Goal: Information Seeking & Learning: Learn about a topic

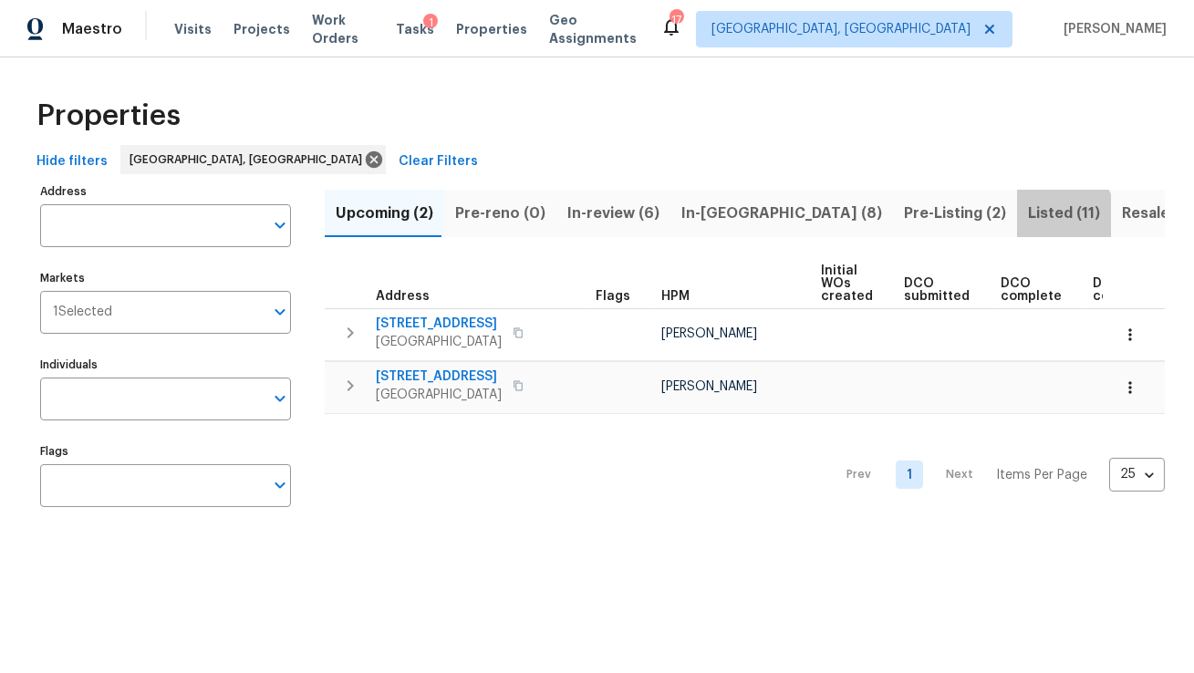
click at [1028, 219] on span "Listed (11)" at bounding box center [1064, 214] width 72 height 26
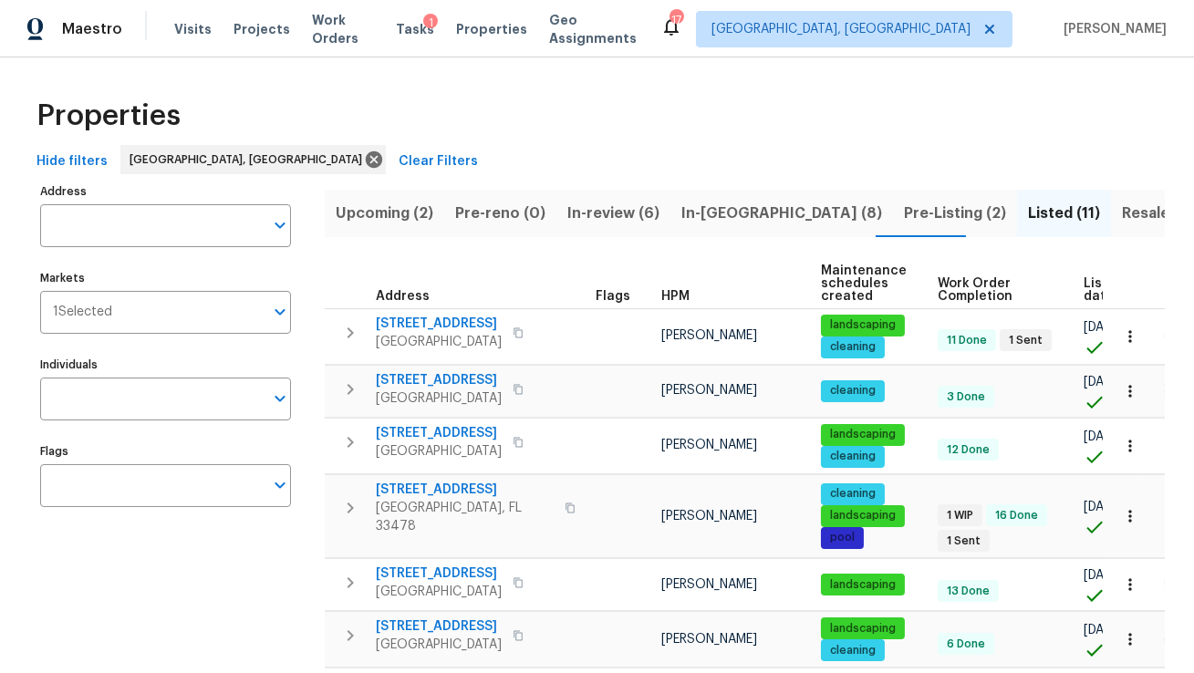
click at [85, 154] on span "Hide filters" at bounding box center [71, 162] width 71 height 23
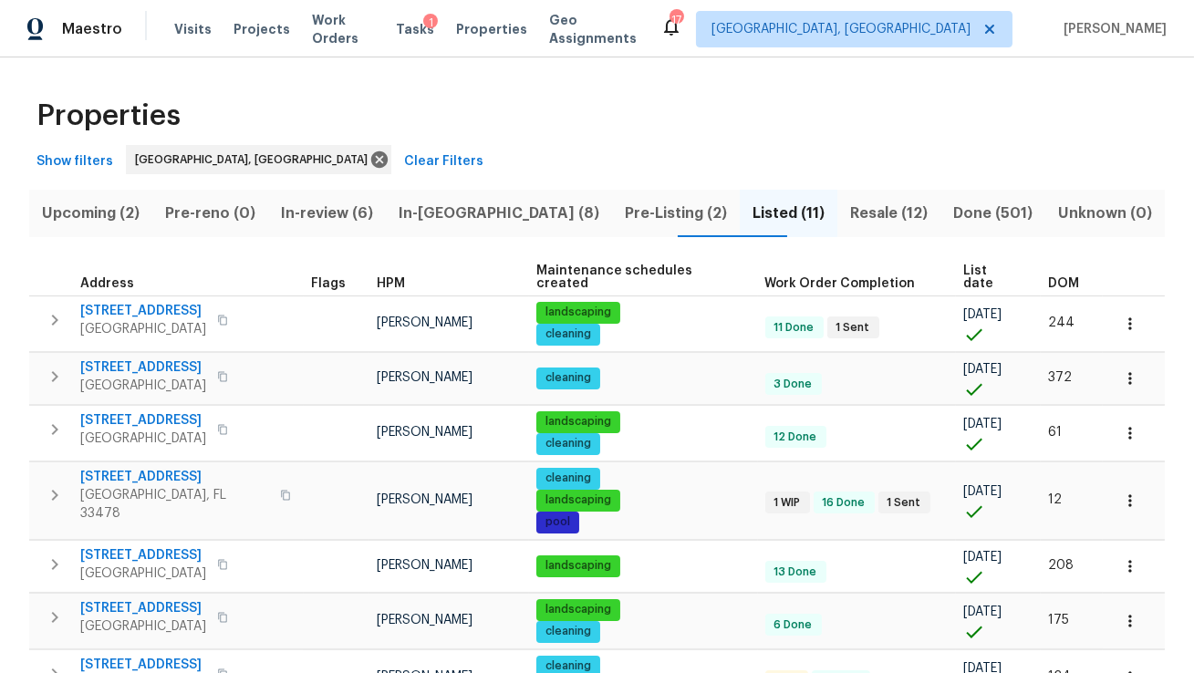
click at [1048, 277] on span "DOM" at bounding box center [1063, 283] width 31 height 13
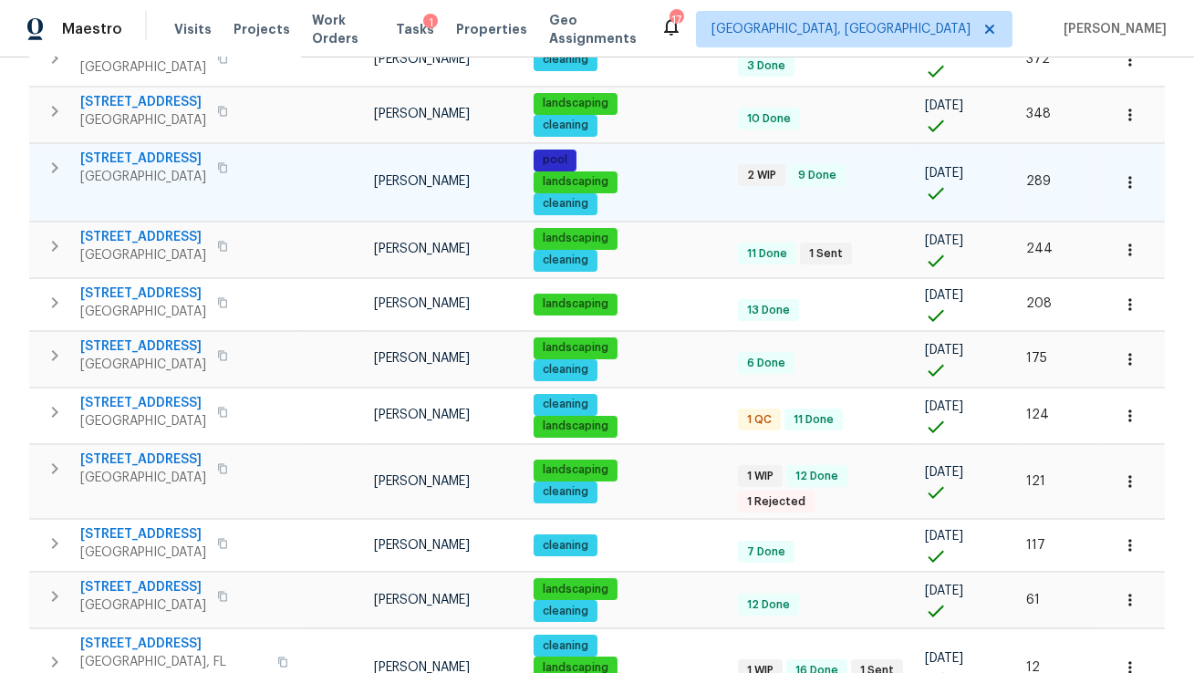
scroll to position [379, 0]
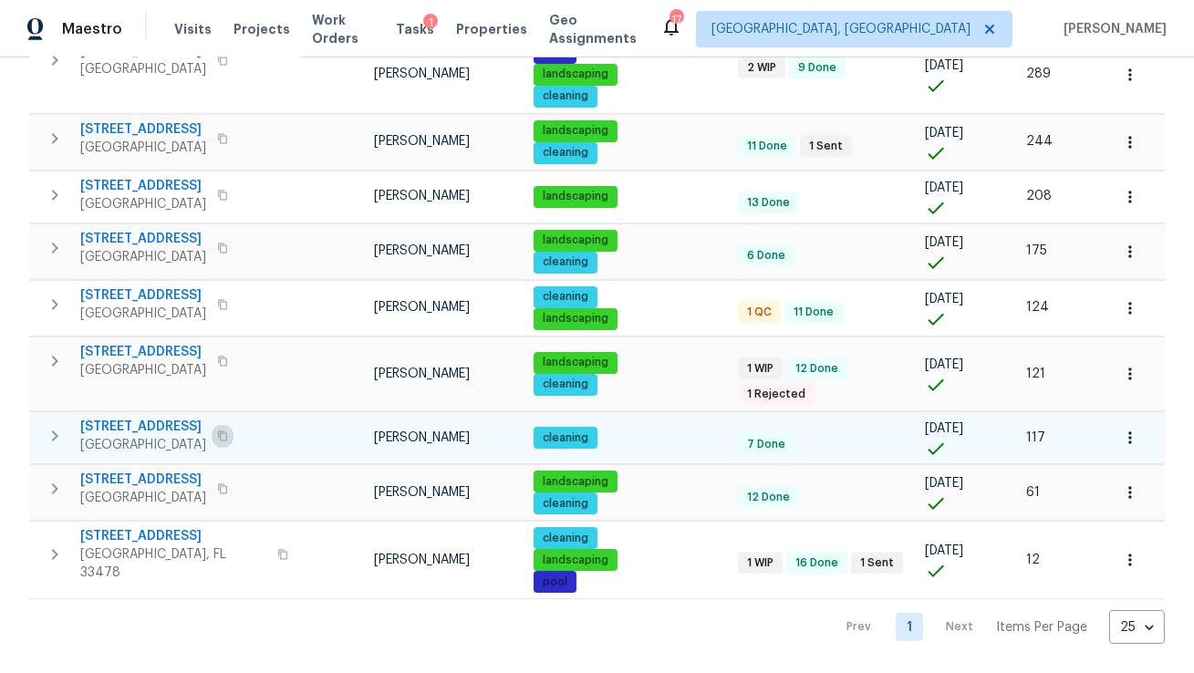
click at [227, 442] on icon "button" at bounding box center [222, 436] width 9 height 10
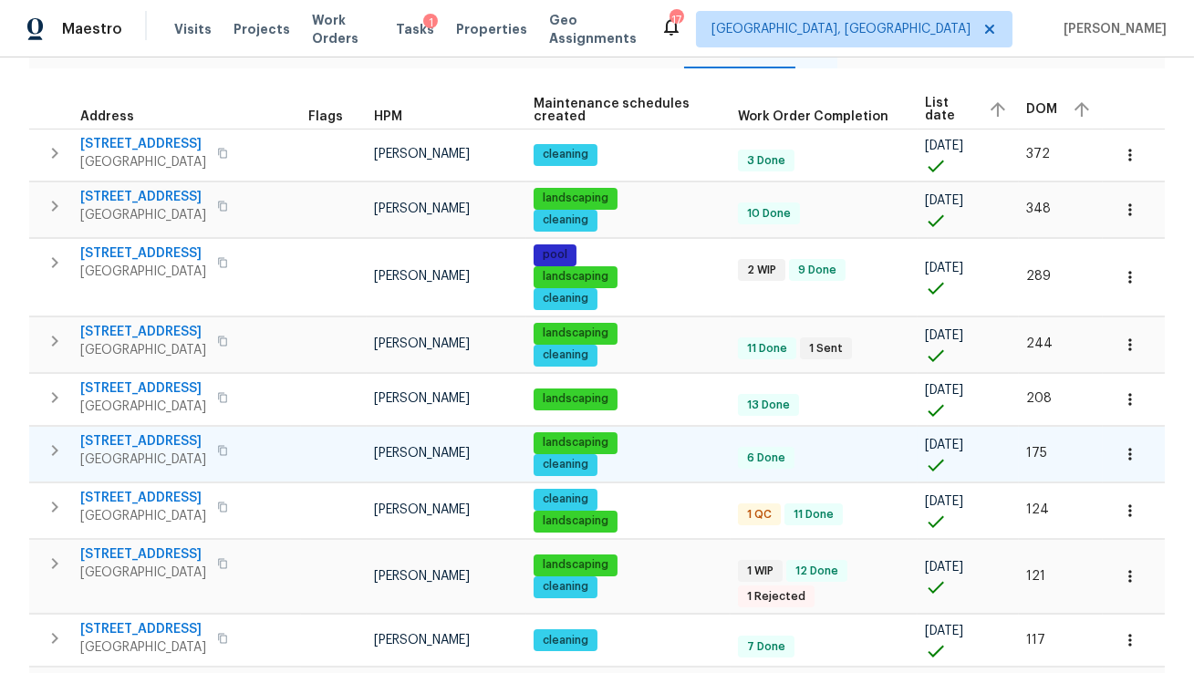
scroll to position [161, 0]
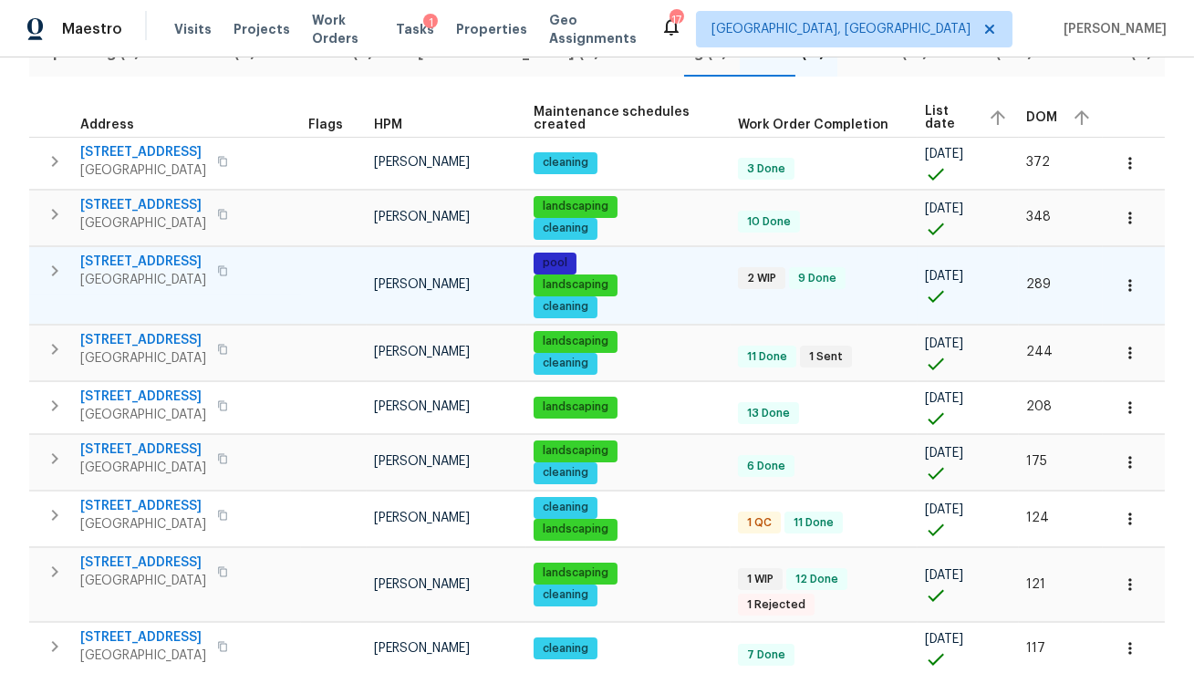
click at [171, 262] on span "232 NW 25th St" at bounding box center [143, 262] width 126 height 18
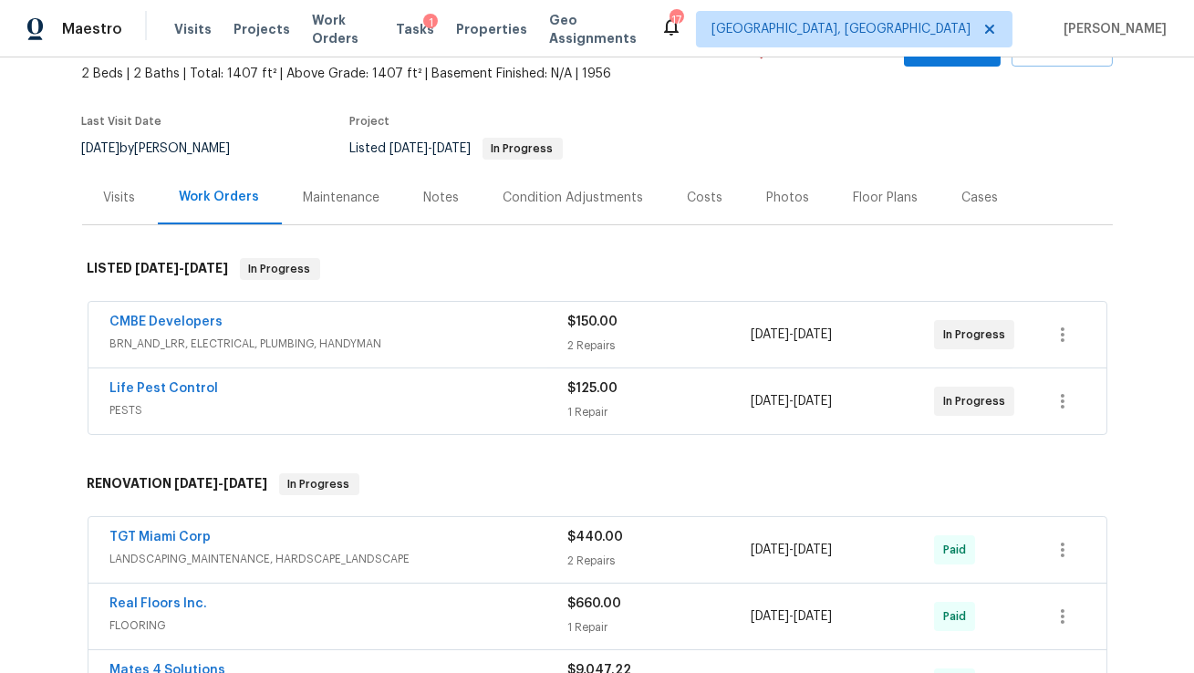
scroll to position [100, 0]
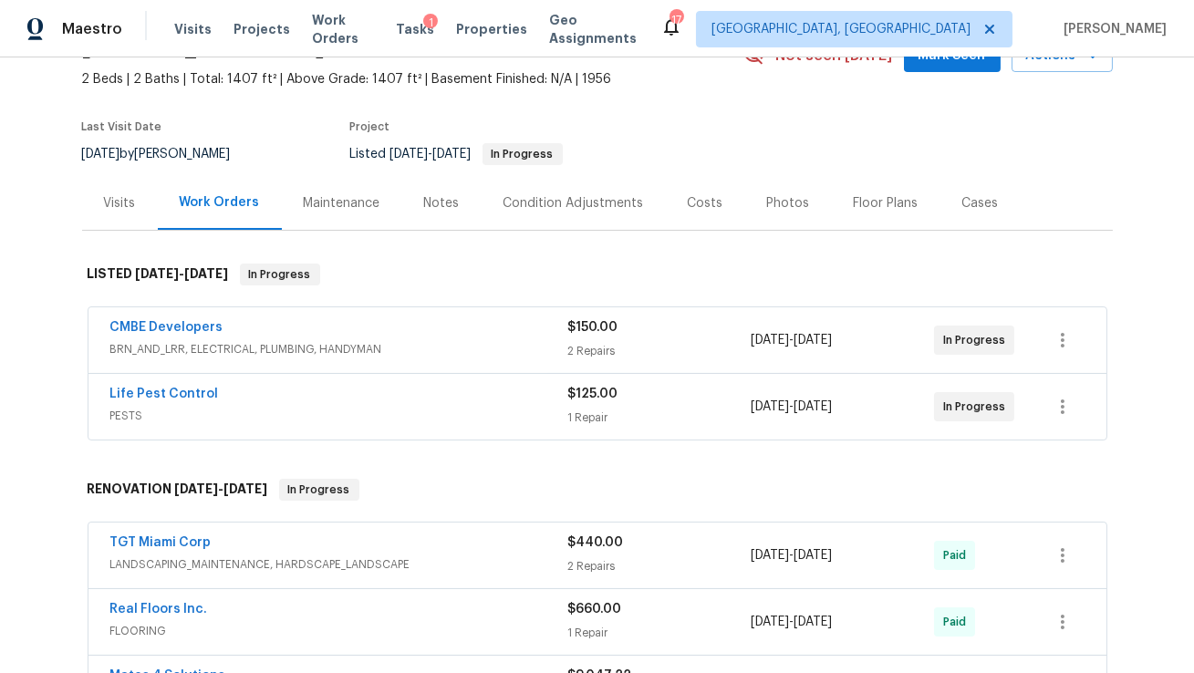
click at [710, 197] on div "Costs" at bounding box center [706, 203] width 36 height 18
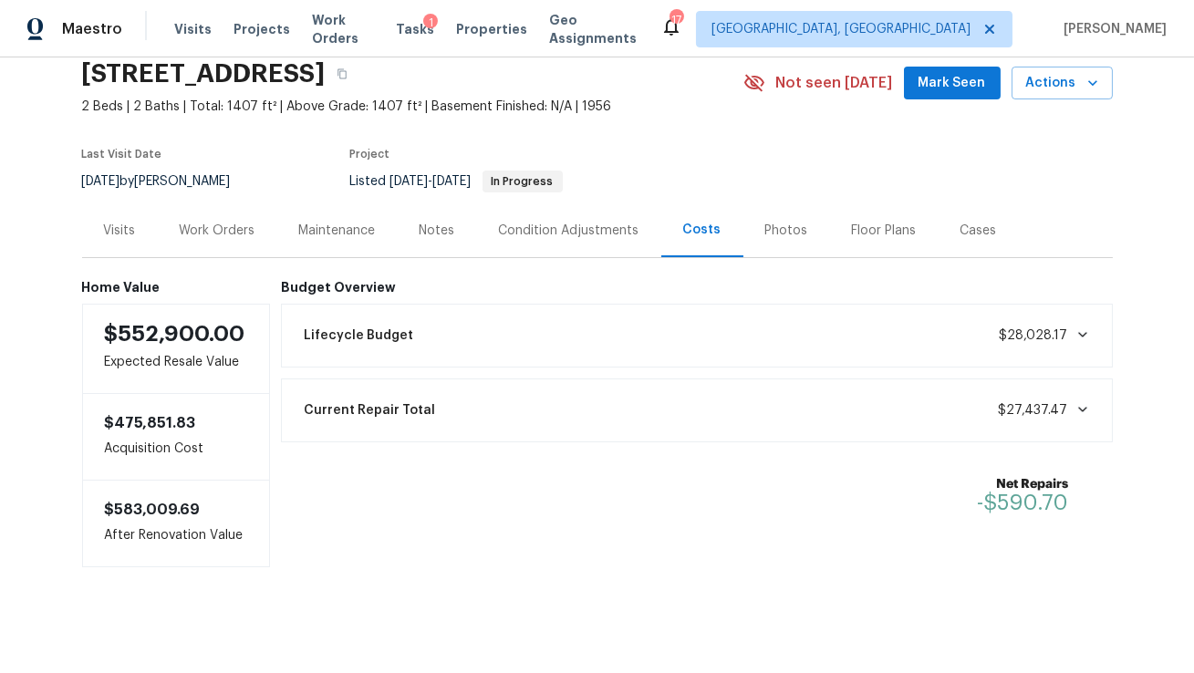
scroll to position [78, 0]
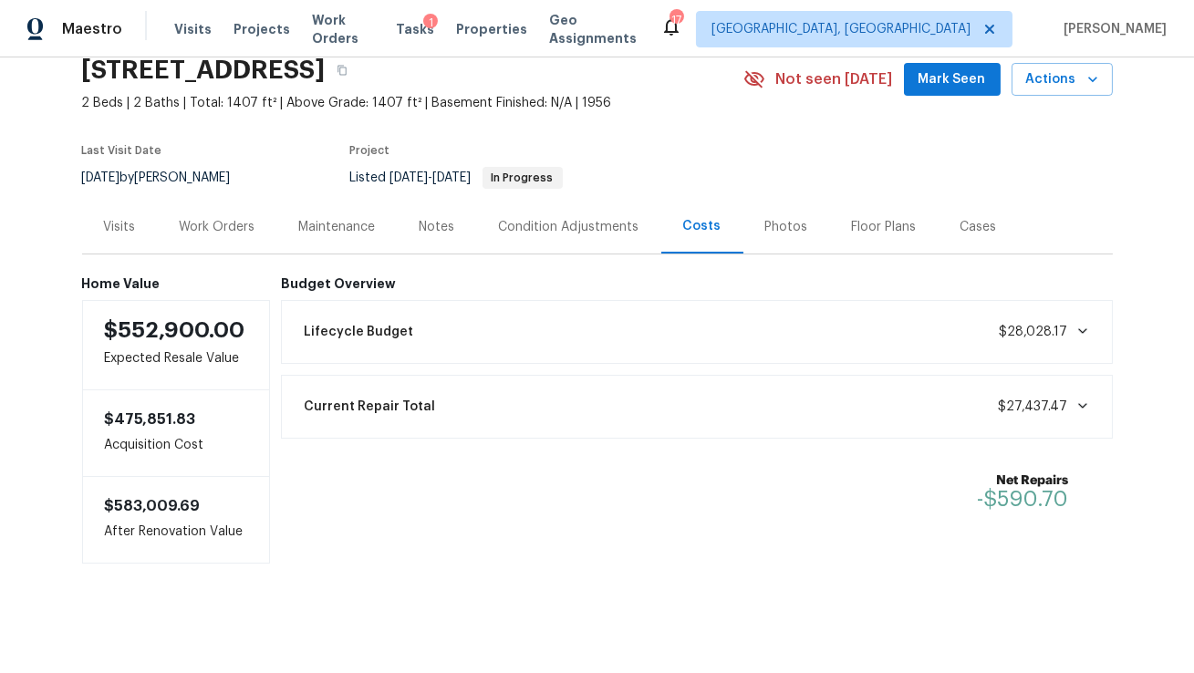
click at [235, 223] on div "Work Orders" at bounding box center [218, 227] width 76 height 18
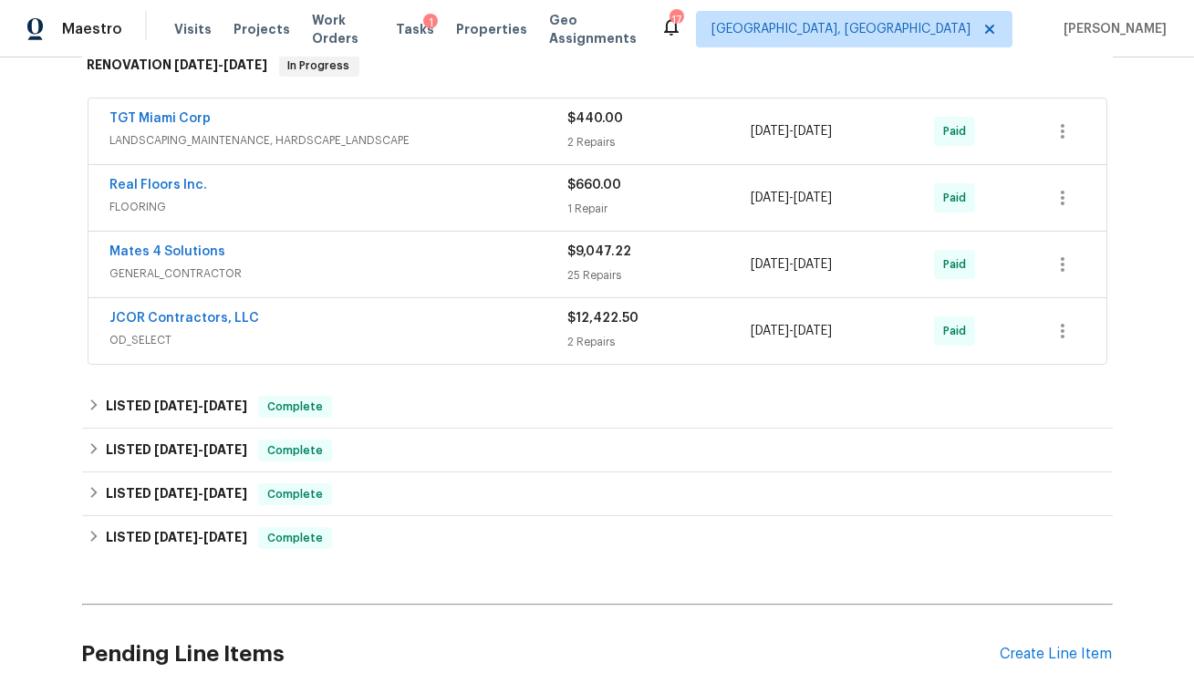
scroll to position [524, 0]
click at [206, 315] on link "JCOR Contractors, LLC" at bounding box center [185, 319] width 150 height 13
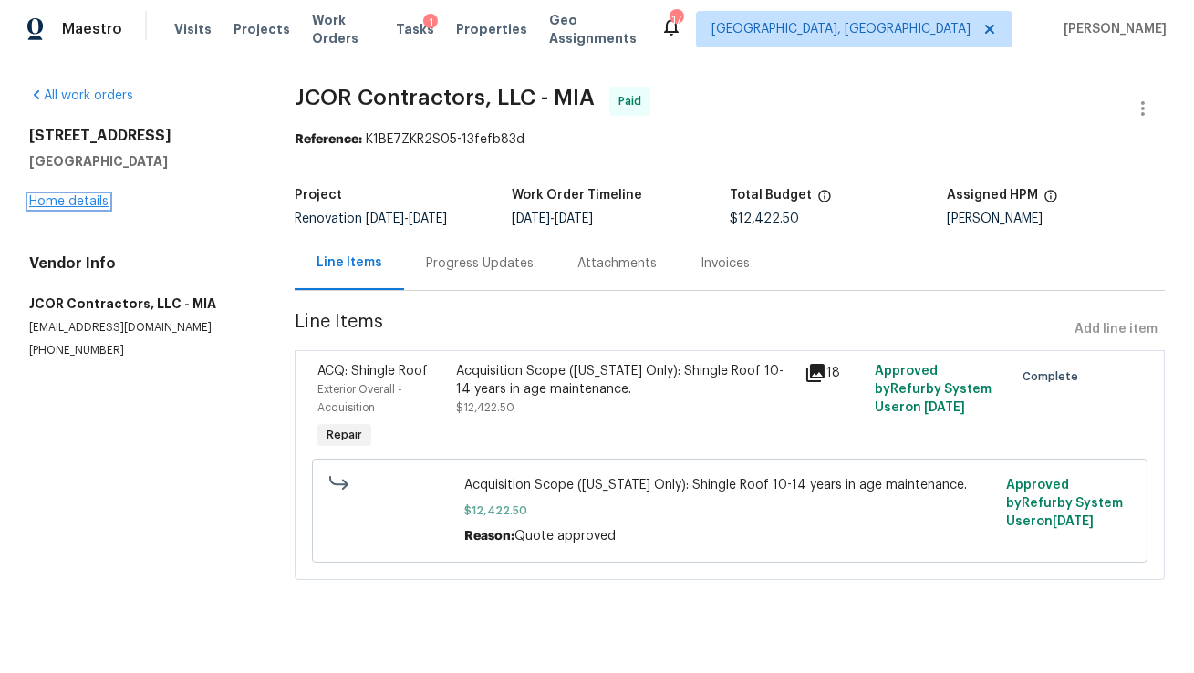
click at [65, 199] on link "Home details" at bounding box center [68, 201] width 79 height 13
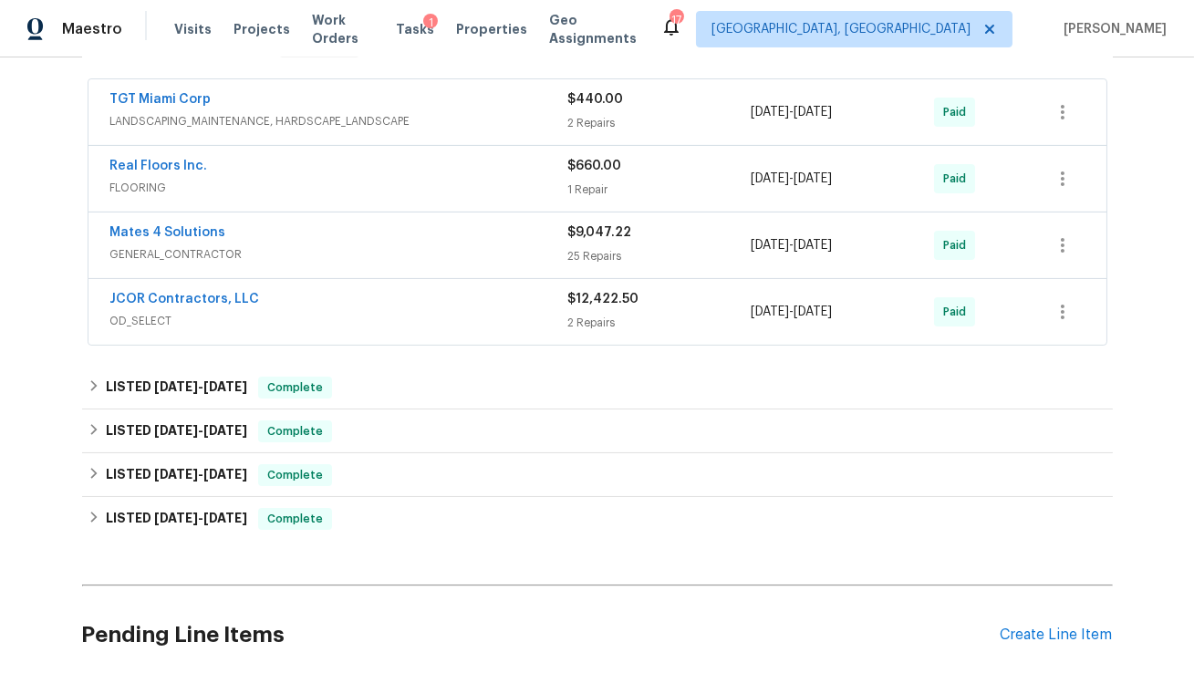
scroll to position [582, 0]
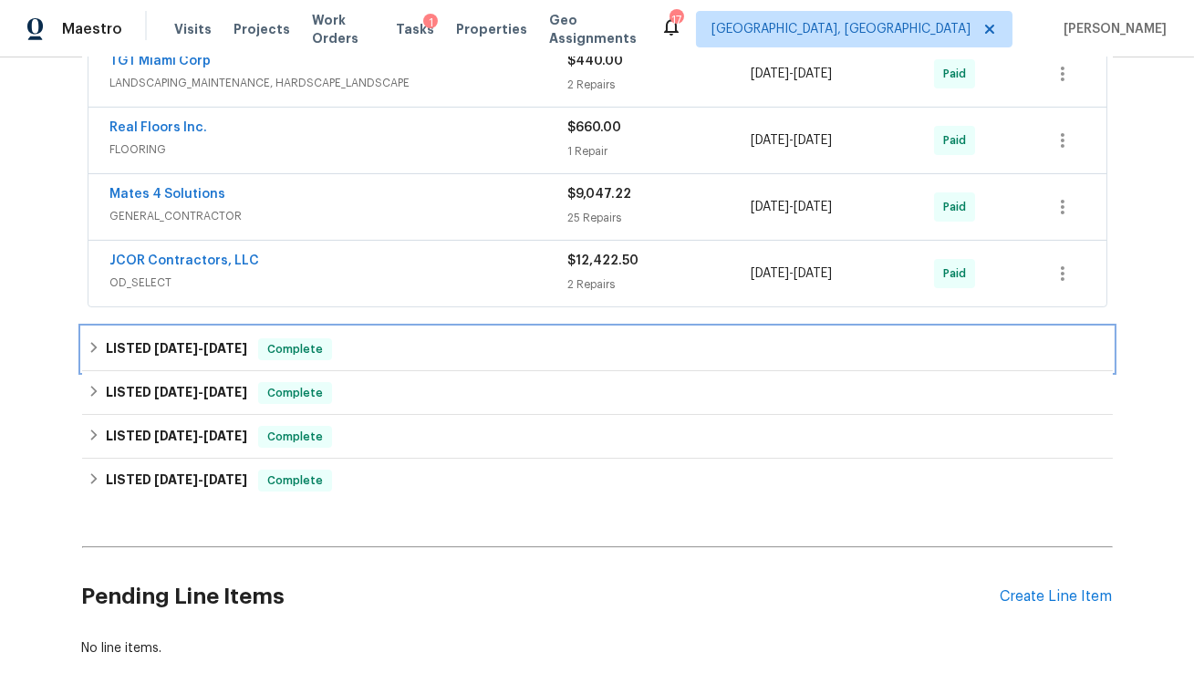
click at [151, 342] on h6 "LISTED 5/5/25 - 5/5/25" at bounding box center [176, 349] width 141 height 22
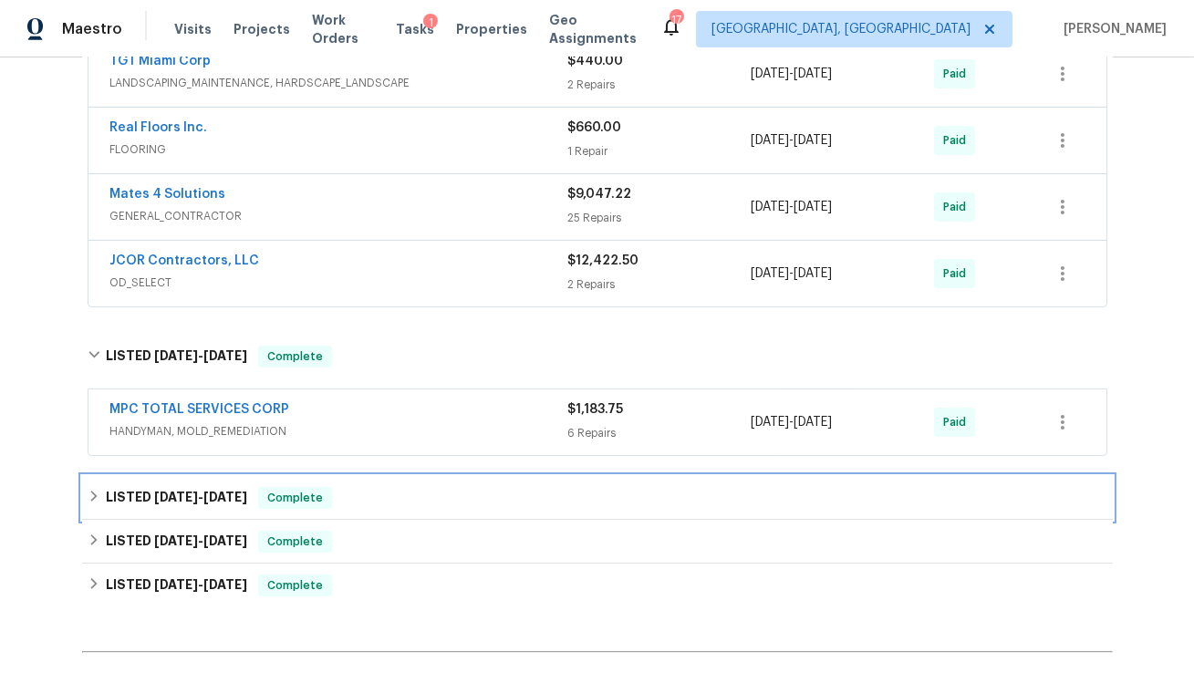
click at [171, 498] on span "5/5/25" at bounding box center [176, 497] width 44 height 13
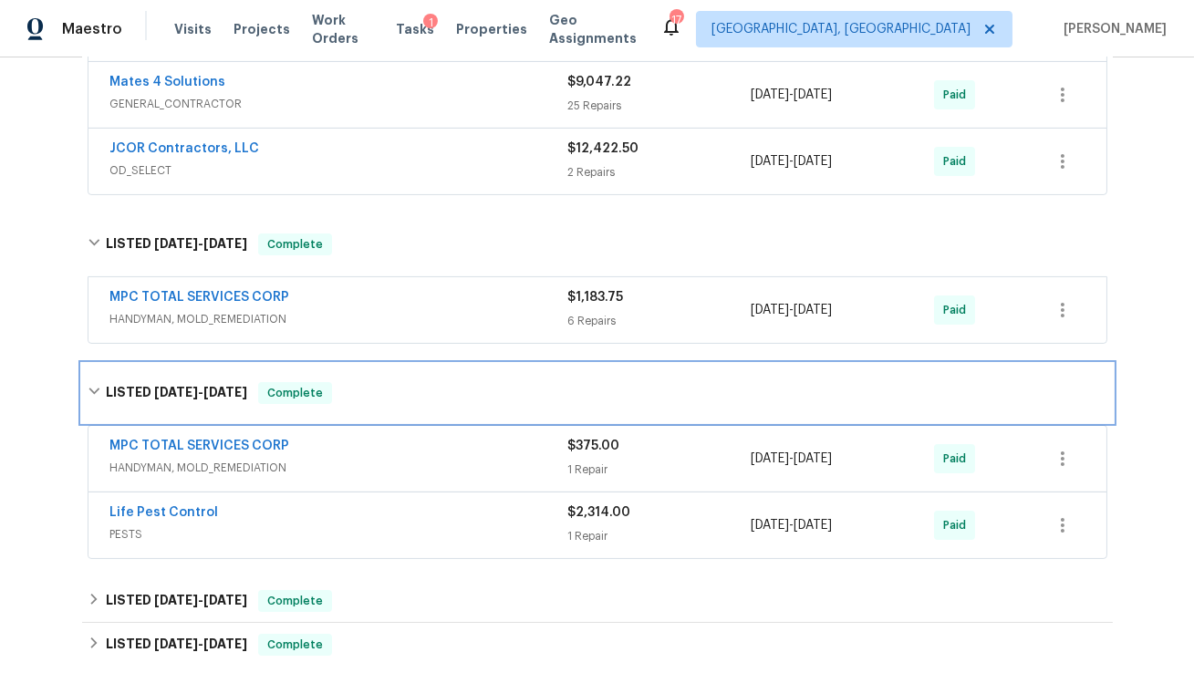
scroll to position [698, 0]
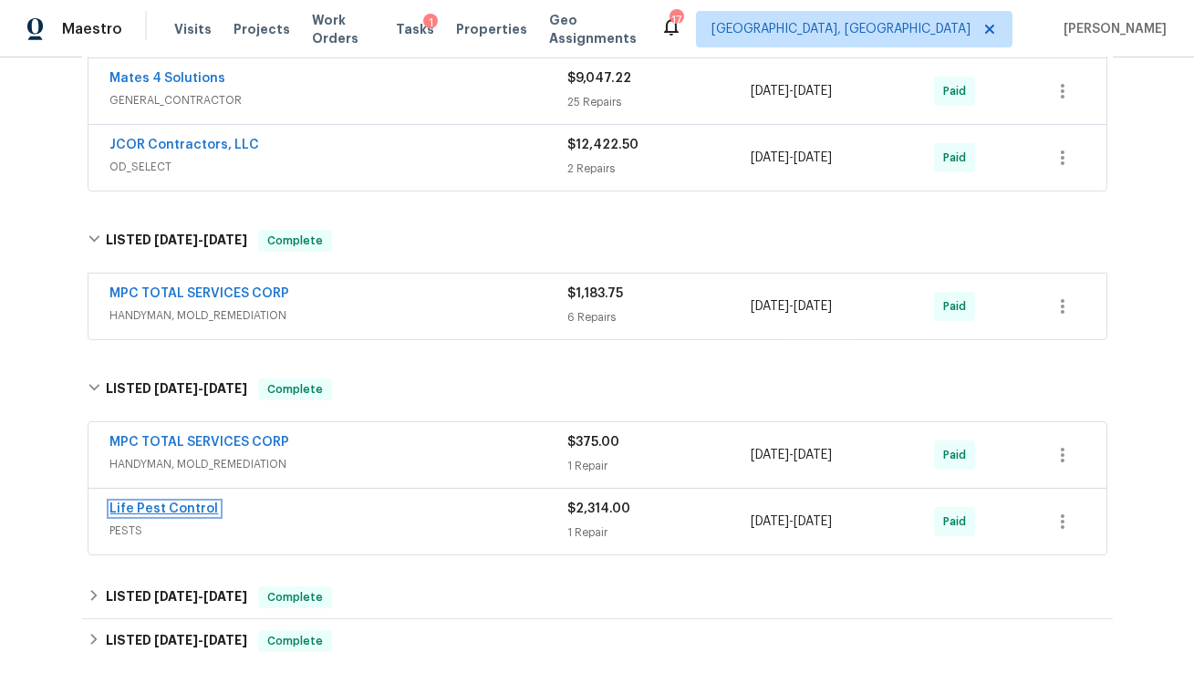
click at [179, 503] on link "Life Pest Control" at bounding box center [164, 509] width 109 height 13
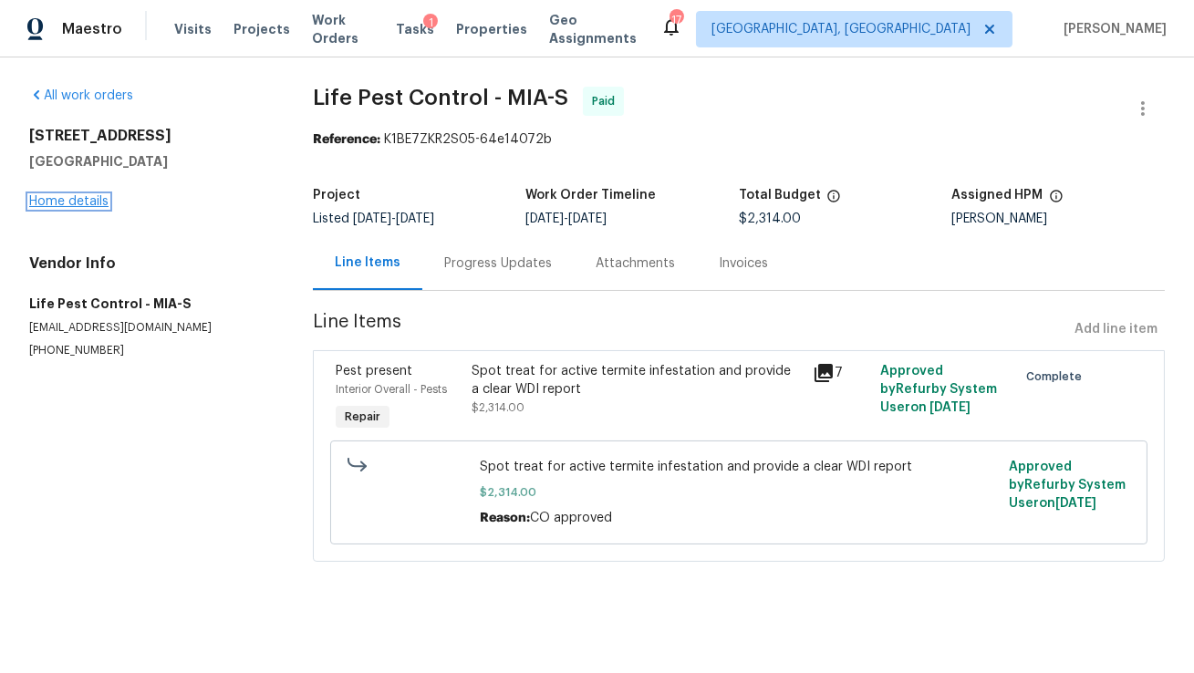
click at [75, 203] on link "Home details" at bounding box center [68, 201] width 79 height 13
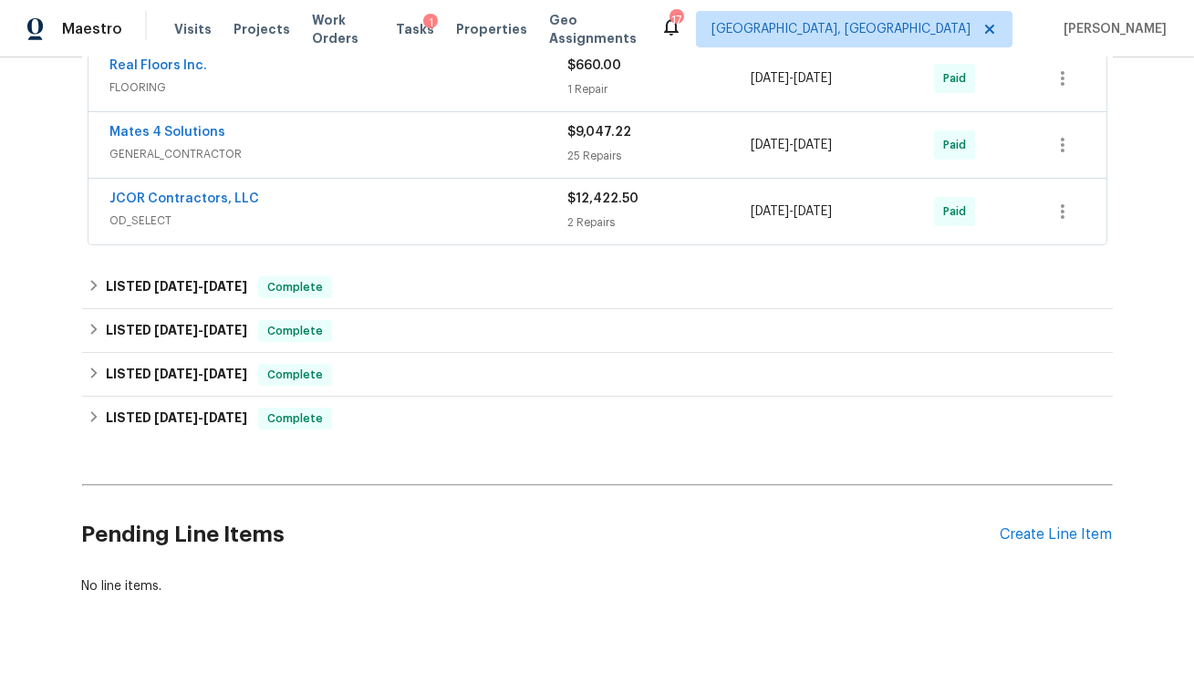
scroll to position [674, 0]
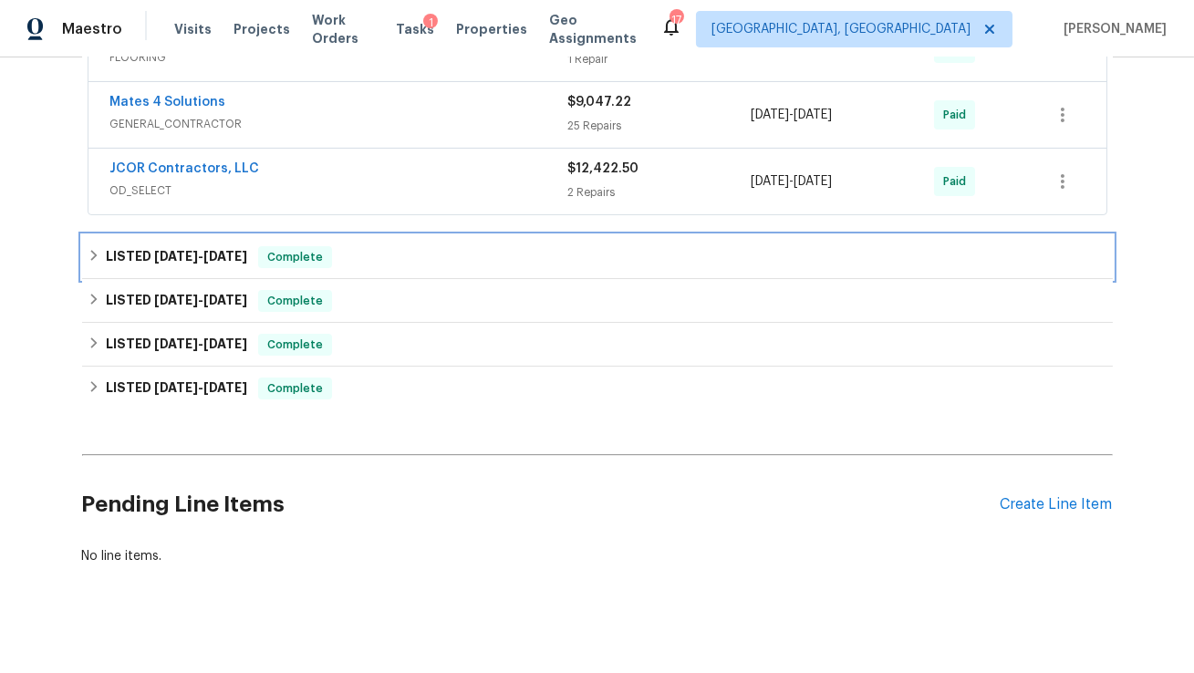
click at [121, 258] on h6 "LISTED 5/5/25 - 5/5/25" at bounding box center [176, 257] width 141 height 22
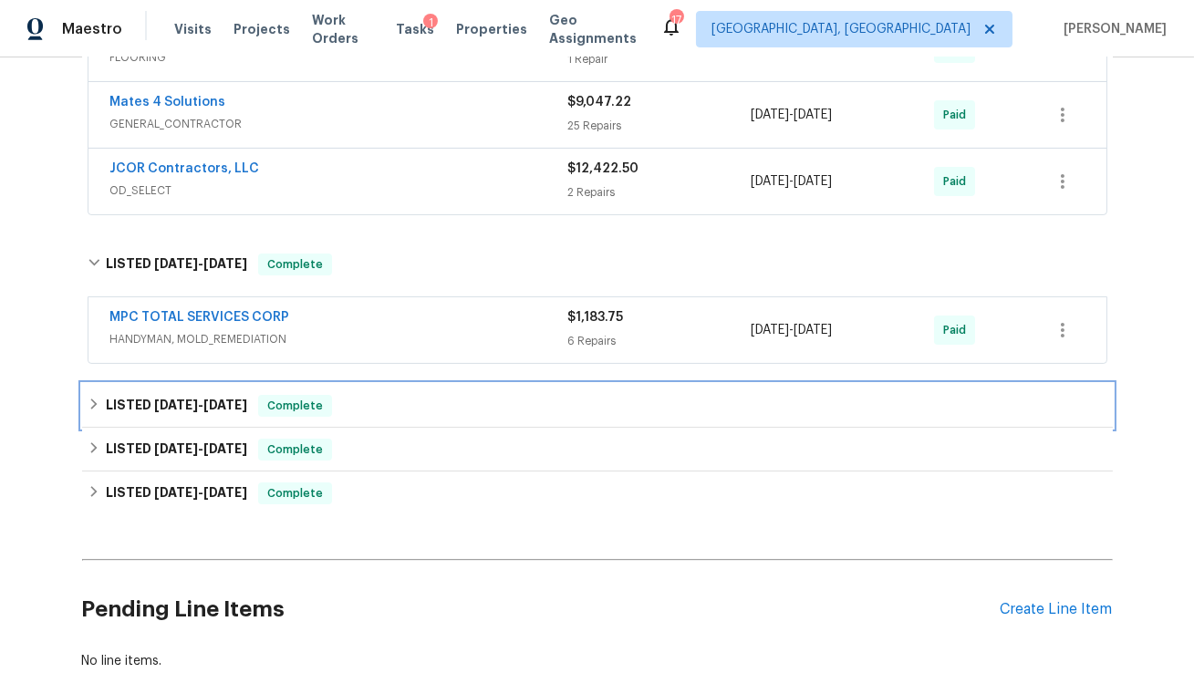
click at [121, 401] on h6 "LISTED 5/5/25 - 7/18/25" at bounding box center [176, 406] width 141 height 22
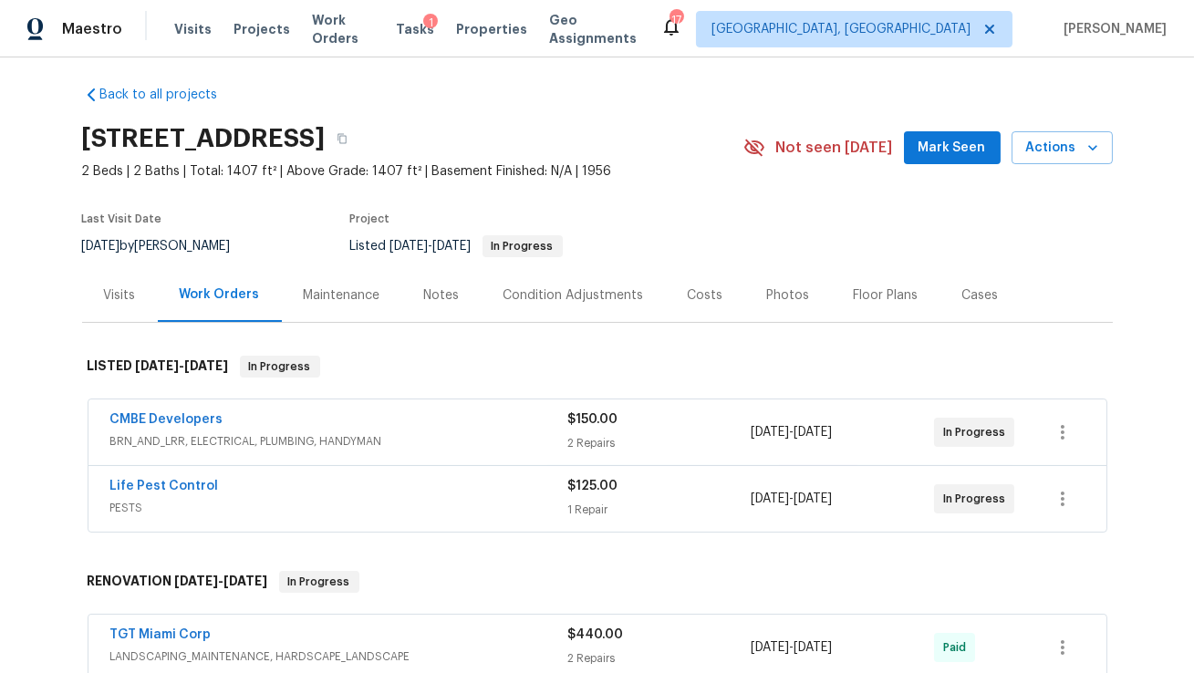
scroll to position [0, 0]
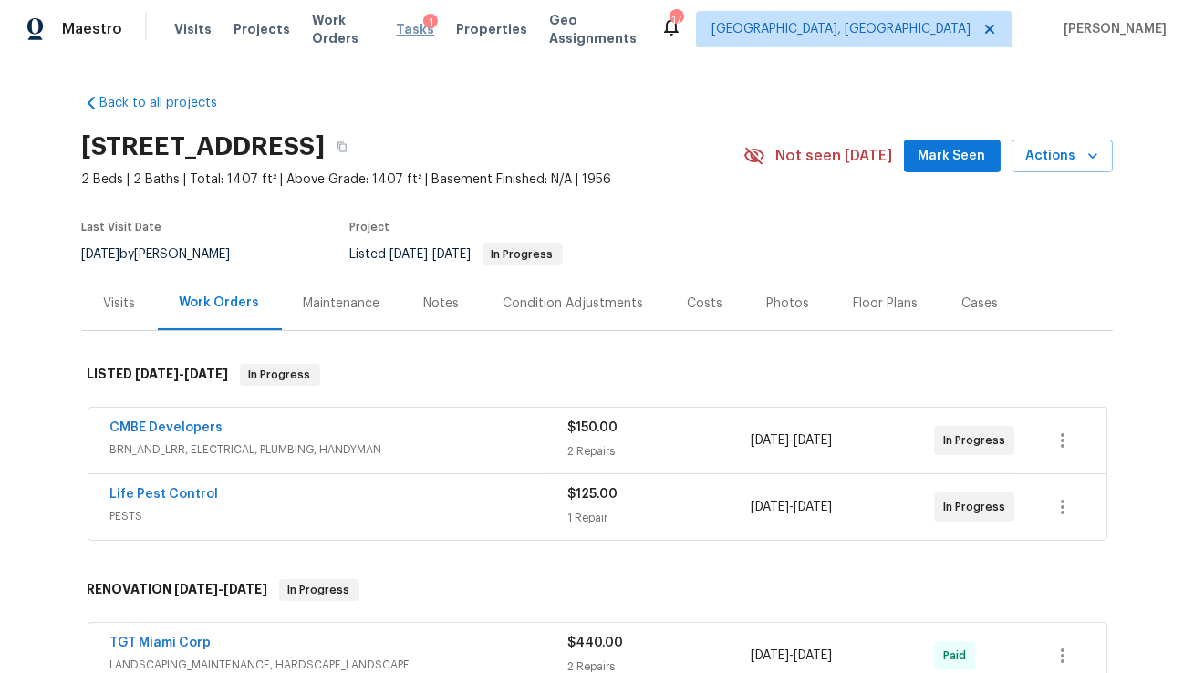
click at [419, 30] on span "Tasks" at bounding box center [415, 29] width 38 height 13
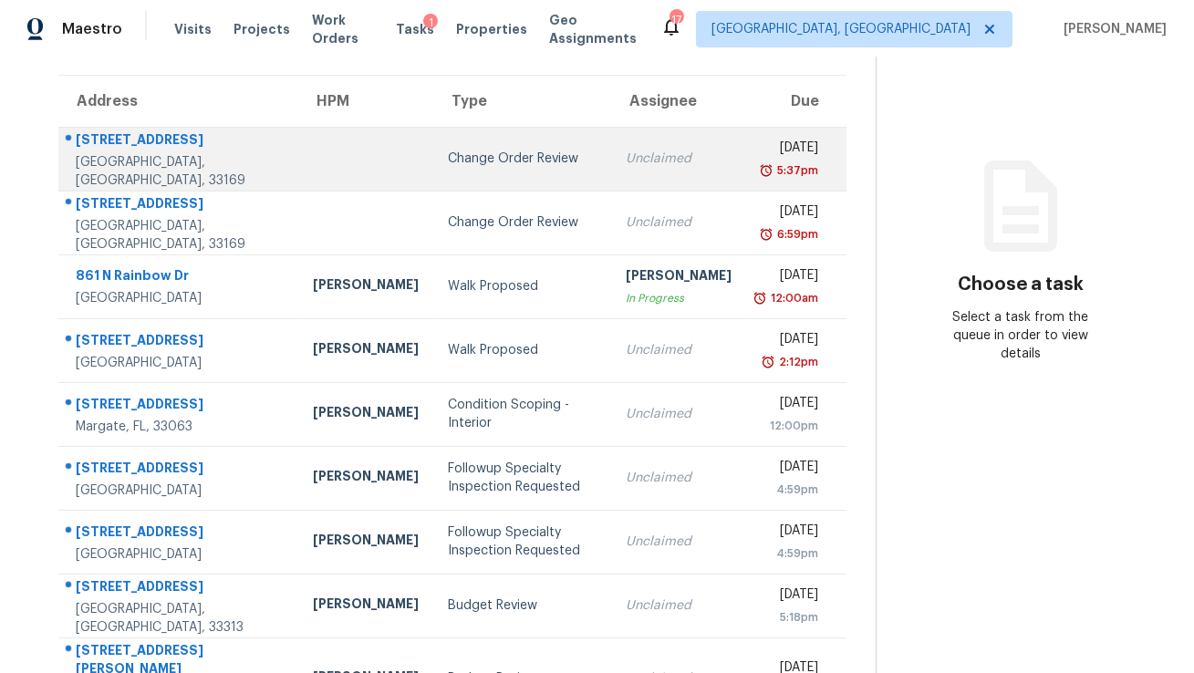
scroll to position [242, 0]
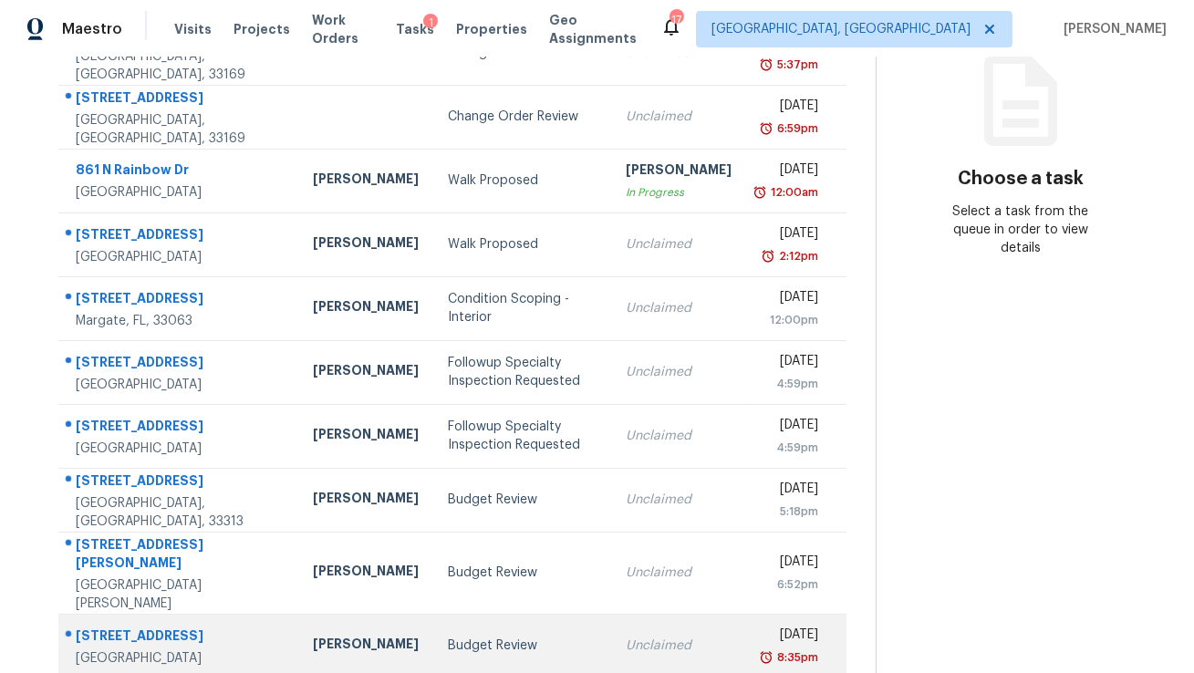
click at [144, 627] on div "12091 SW 250th Ter" at bounding box center [180, 638] width 208 height 23
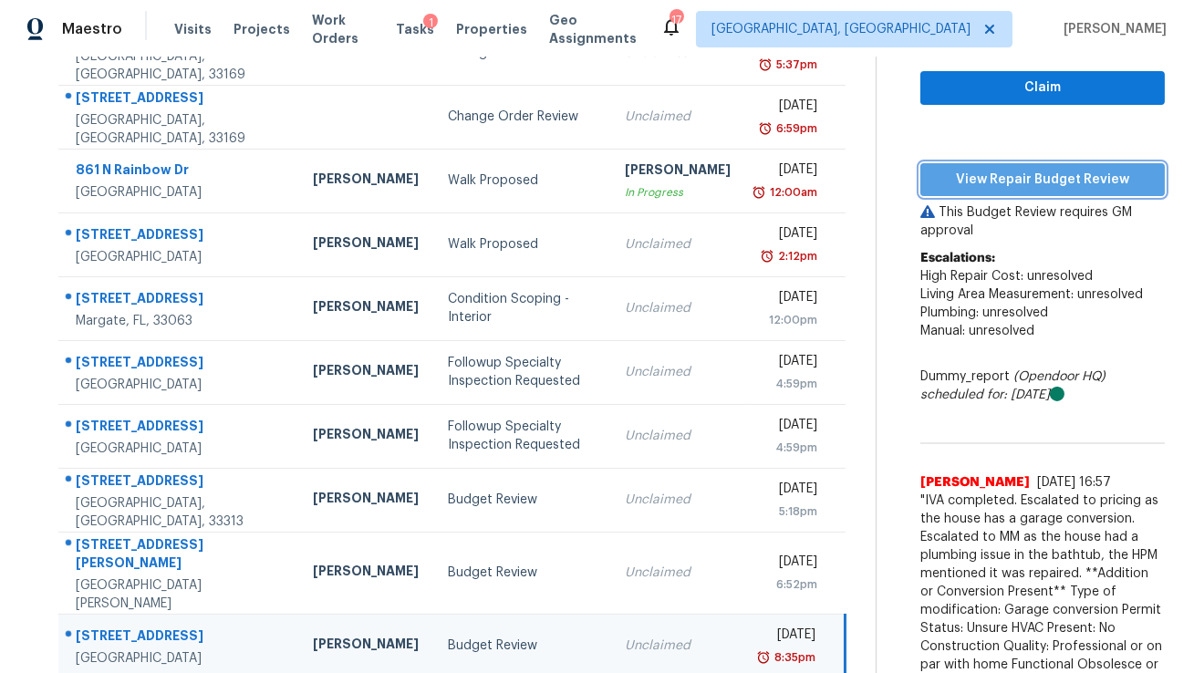
click at [1003, 177] on span "View Repair Budget Review" at bounding box center [1042, 180] width 215 height 23
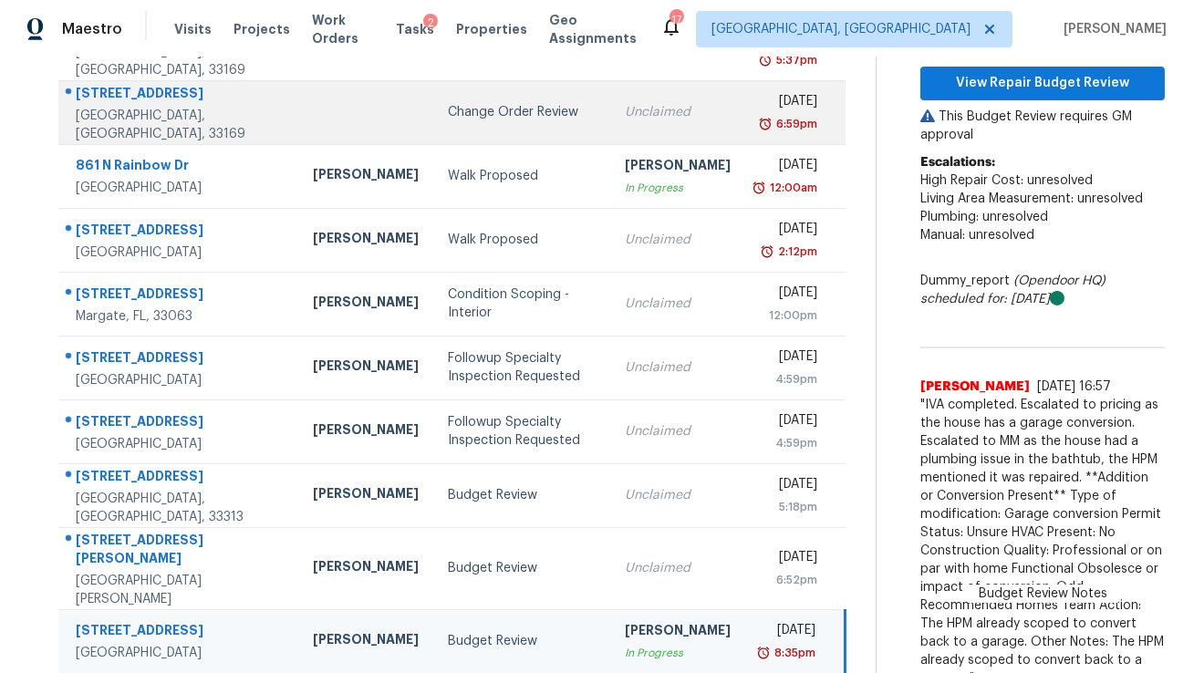
scroll to position [248, 0]
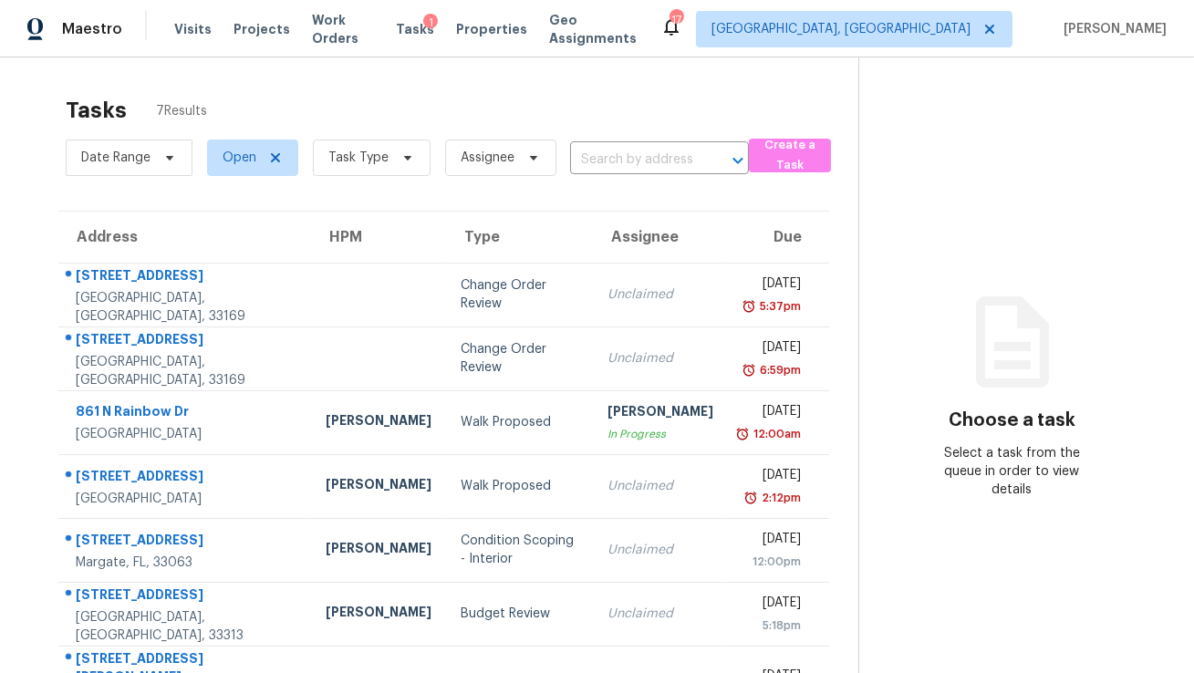
scroll to position [57, 0]
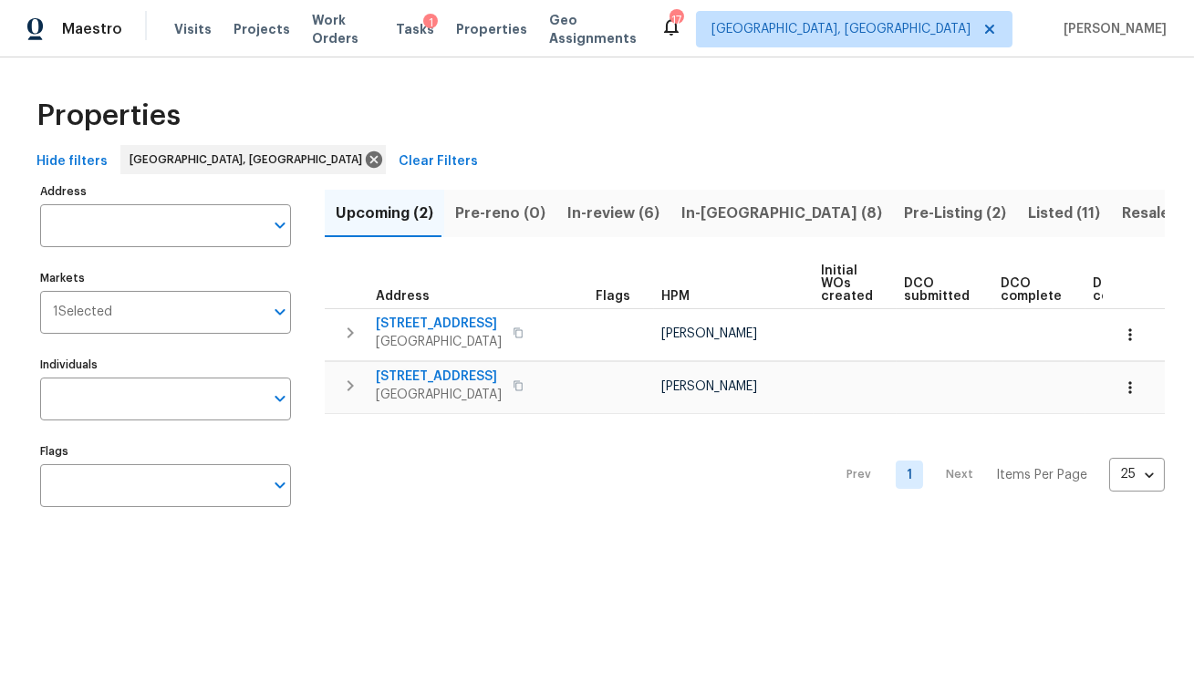
click at [681, 210] on span "In-[GEOGRAPHIC_DATA] (8)" at bounding box center [781, 214] width 201 height 26
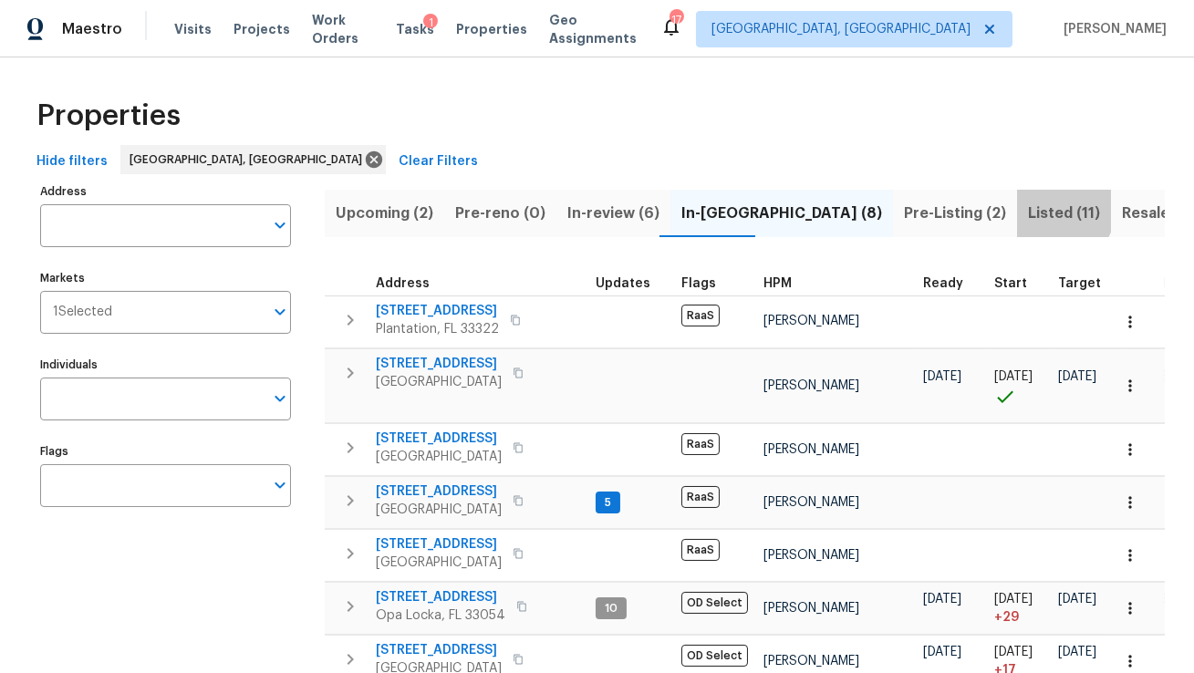
click at [1028, 210] on span "Listed (11)" at bounding box center [1064, 214] width 72 height 26
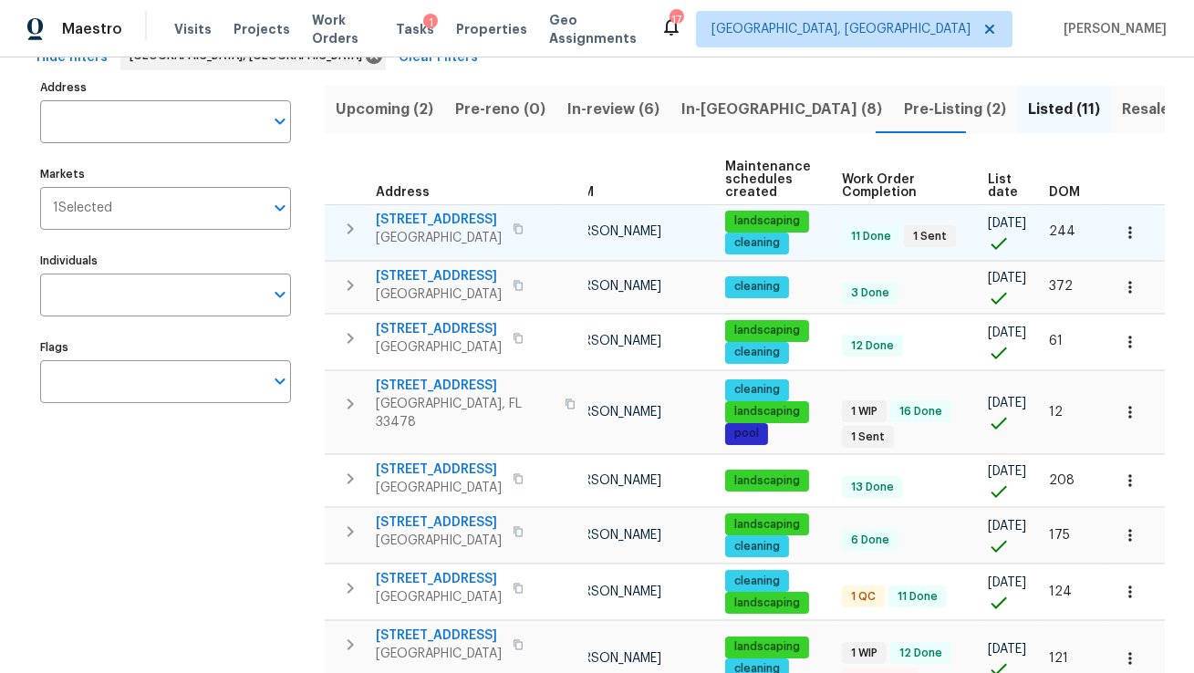
scroll to position [93, 0]
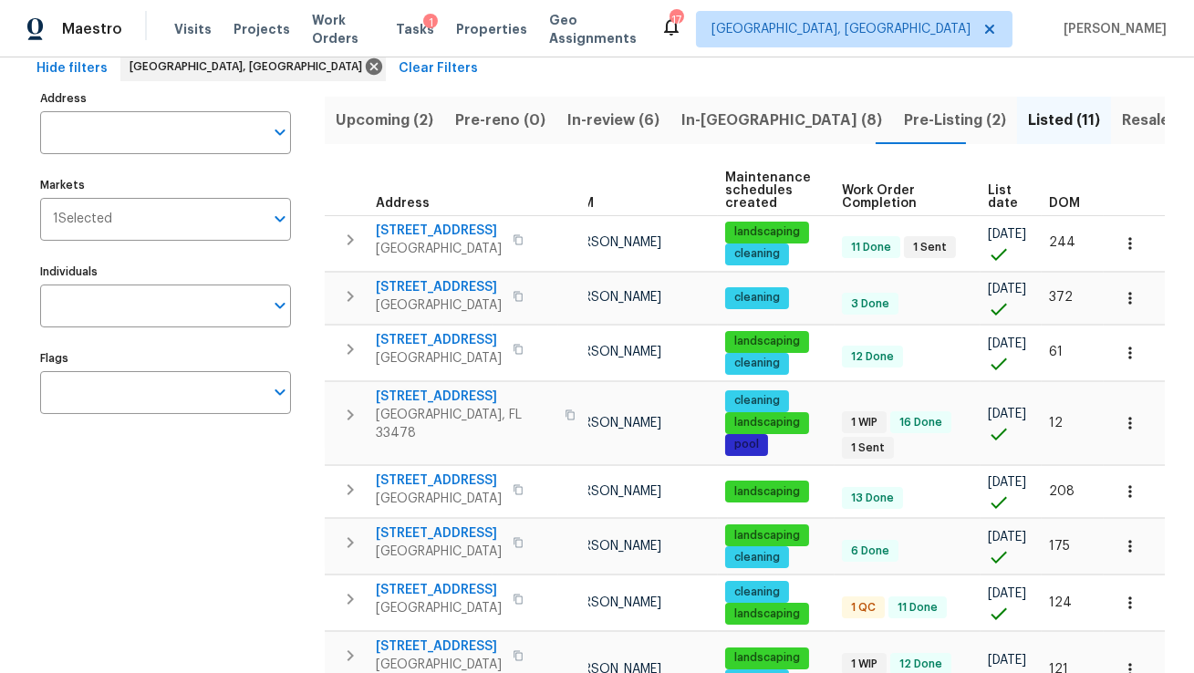
click at [992, 208] on span "List date" at bounding box center [1003, 197] width 30 height 26
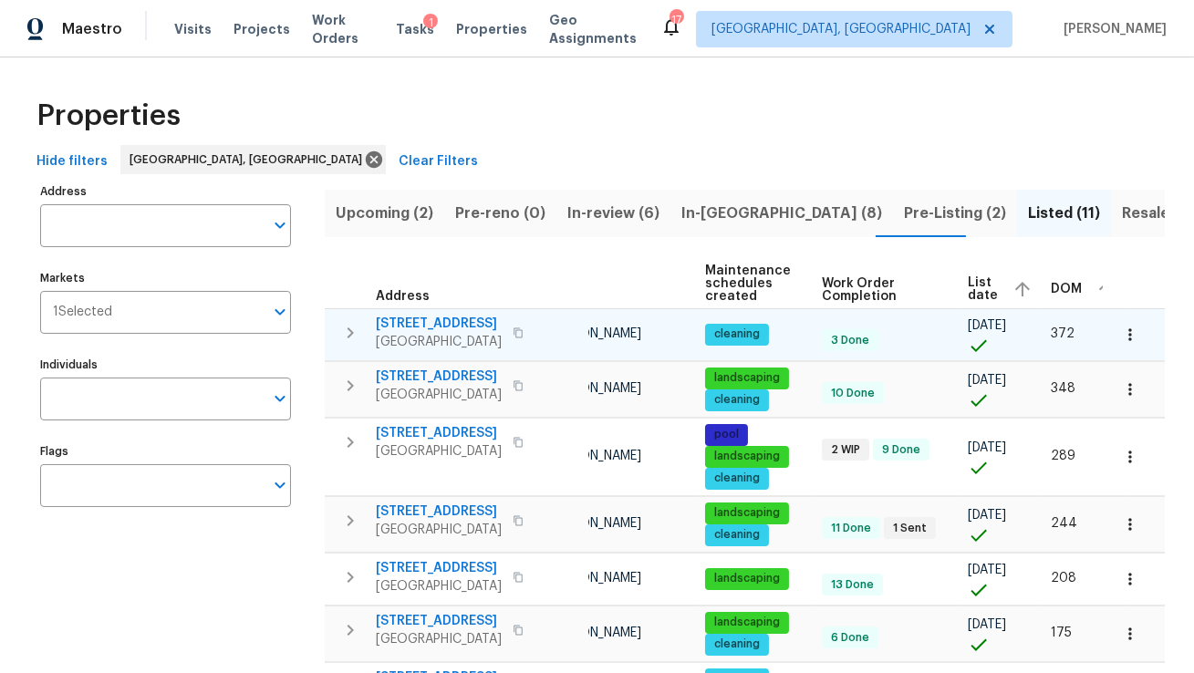
scroll to position [0, 128]
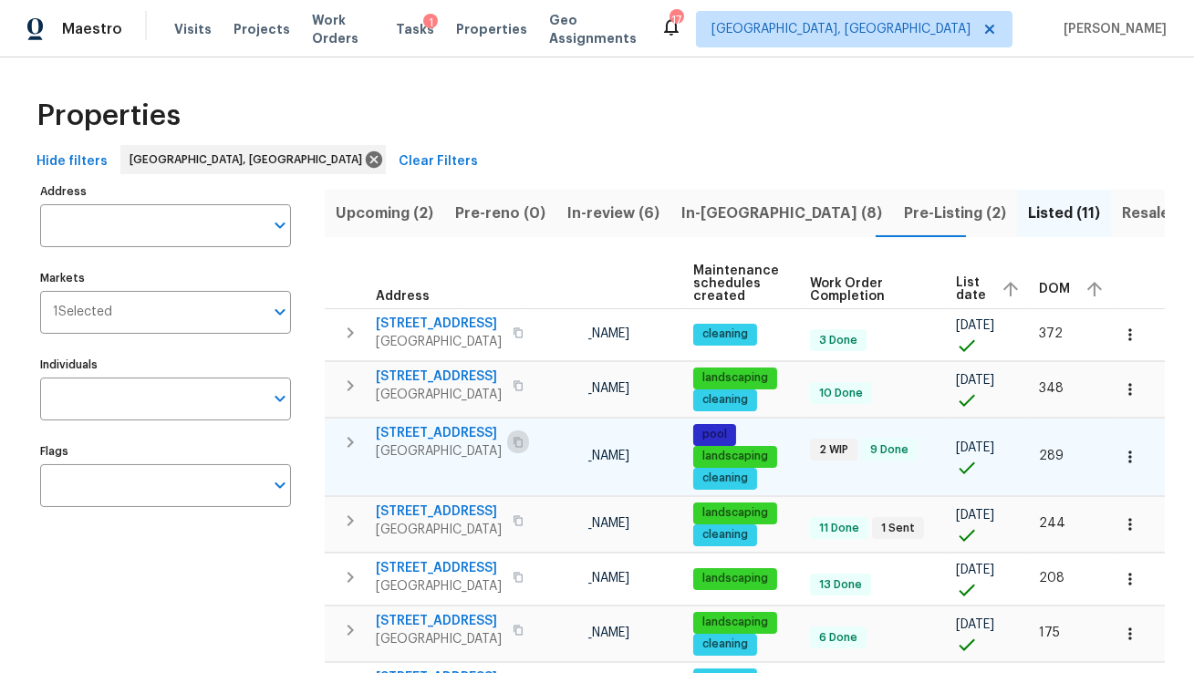
click at [529, 440] on button "button" at bounding box center [518, 443] width 22 height 26
click at [524, 440] on icon "button" at bounding box center [518, 442] width 11 height 11
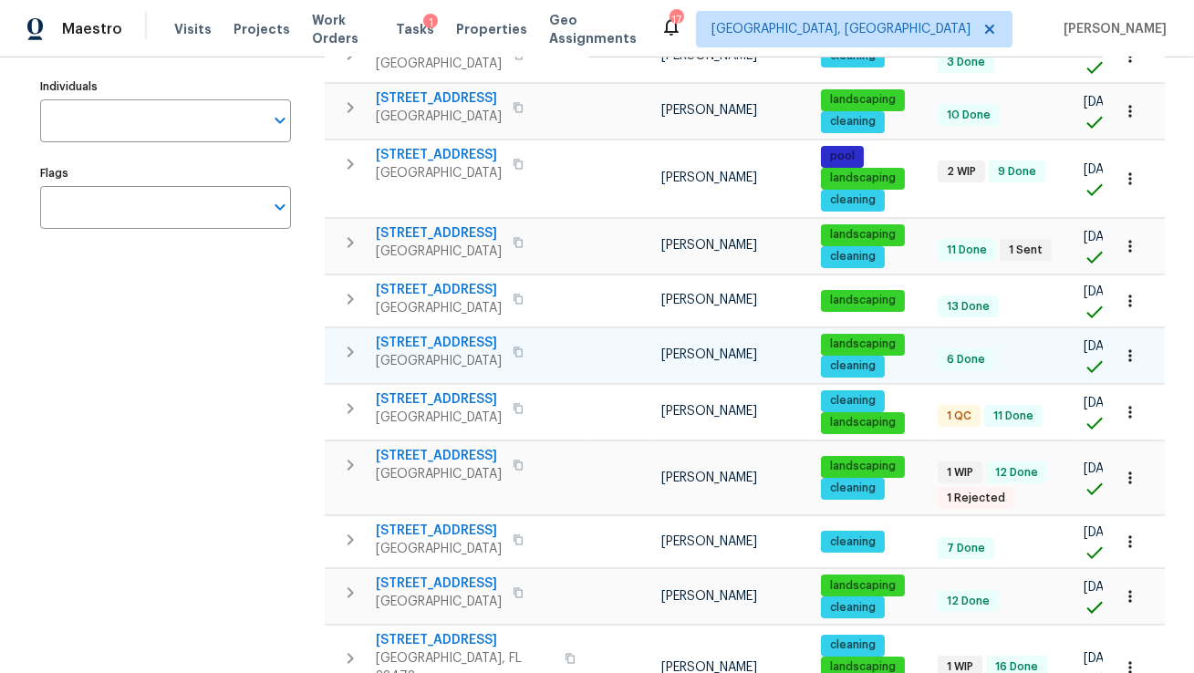
scroll to position [275, 0]
